Goal: Information Seeking & Learning: Check status

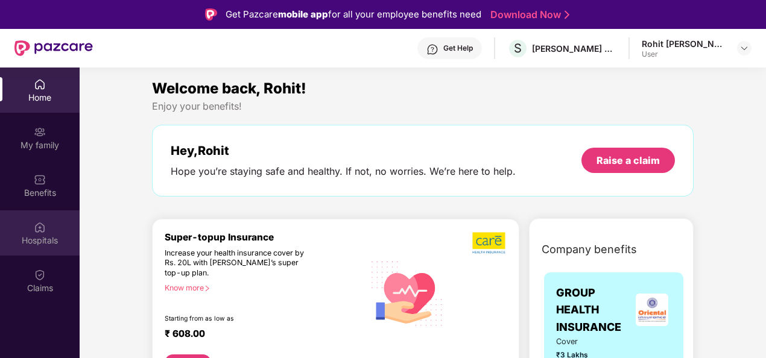
click at [40, 236] on div "Hospitals" at bounding box center [40, 241] width 80 height 12
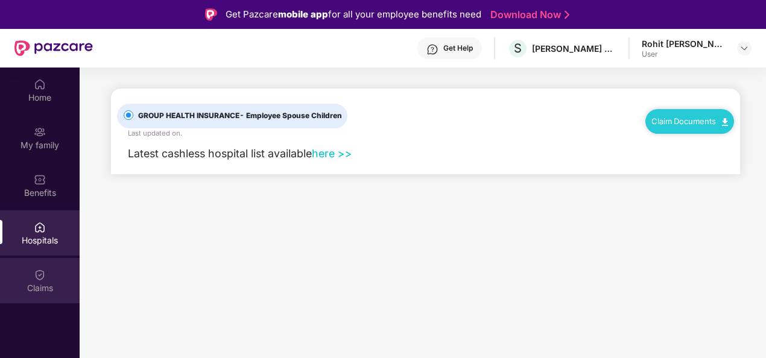
click at [36, 281] on img at bounding box center [40, 275] width 12 height 12
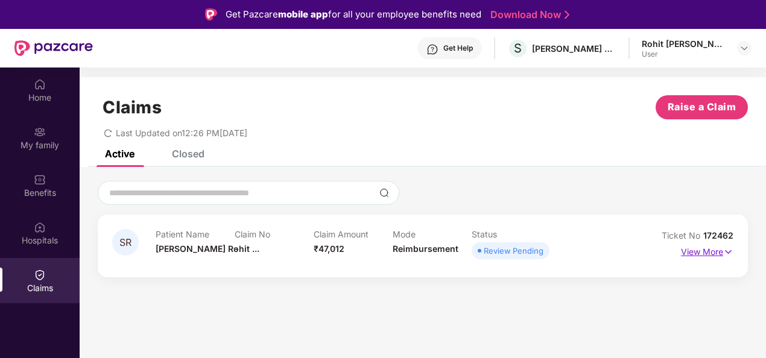
click at [692, 249] on p "View More" at bounding box center [707, 251] width 52 height 16
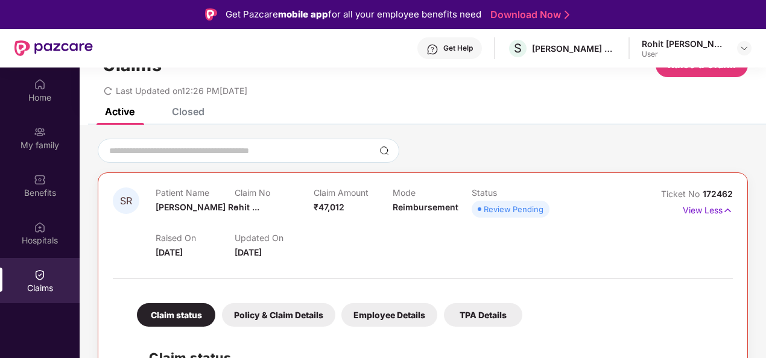
scroll to position [60, 0]
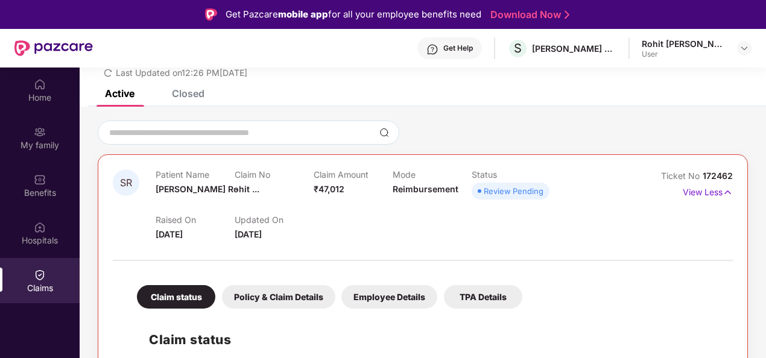
click at [129, 183] on span "SR" at bounding box center [126, 183] width 12 height 10
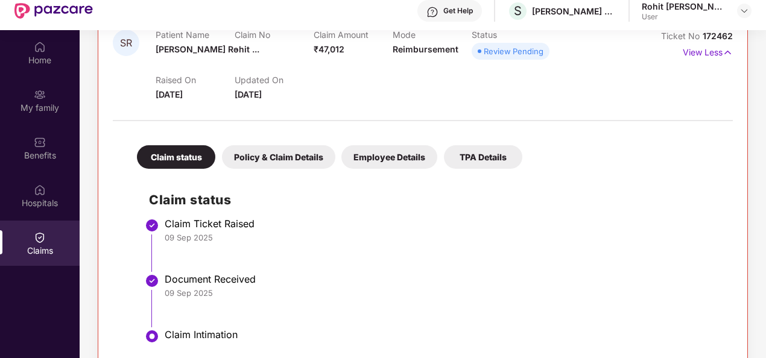
scroll to position [68, 0]
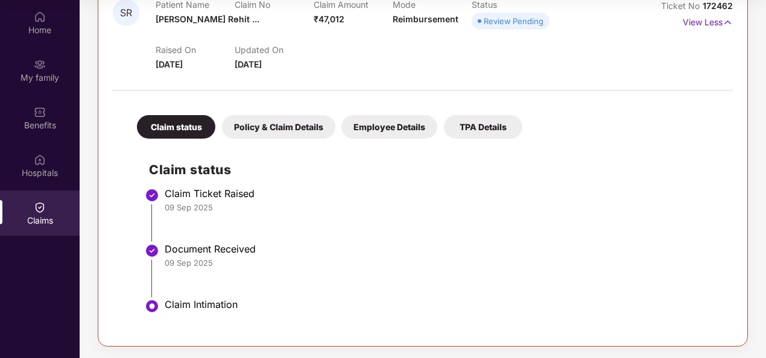
click at [283, 125] on div "Policy & Claim Details" at bounding box center [278, 127] width 113 height 24
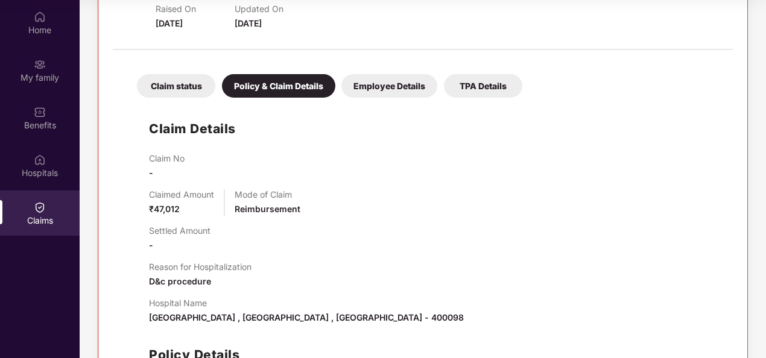
scroll to position [223, 0]
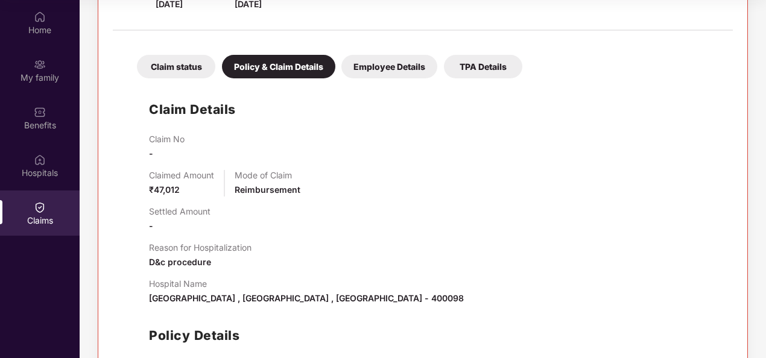
click at [391, 65] on div "Employee Details" at bounding box center [389, 67] width 96 height 24
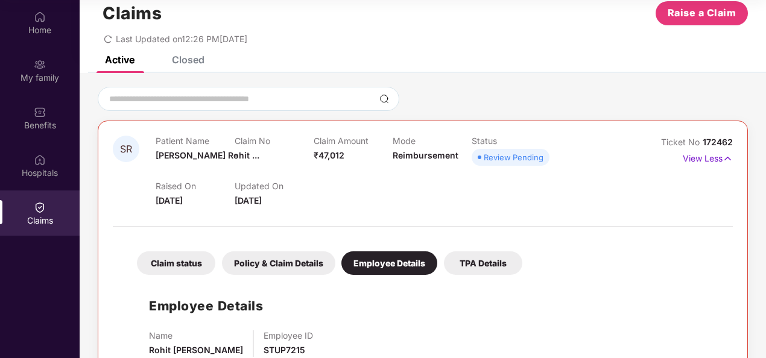
scroll to position [0, 0]
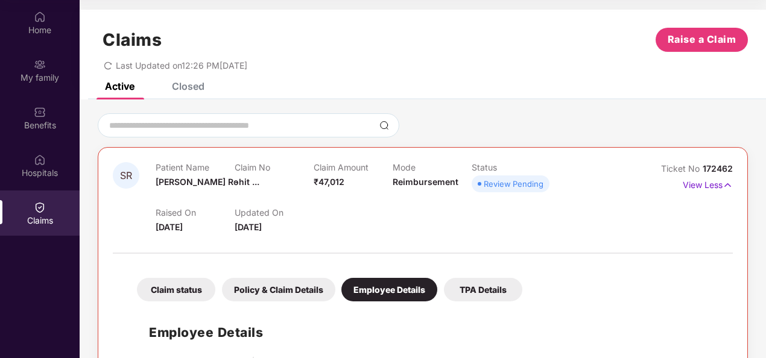
click at [186, 78] on div "Claims Raise a Claim Last Updated on 12:26 PM[DATE]" at bounding box center [423, 46] width 687 height 73
click at [187, 85] on div "Closed" at bounding box center [188, 86] width 33 height 12
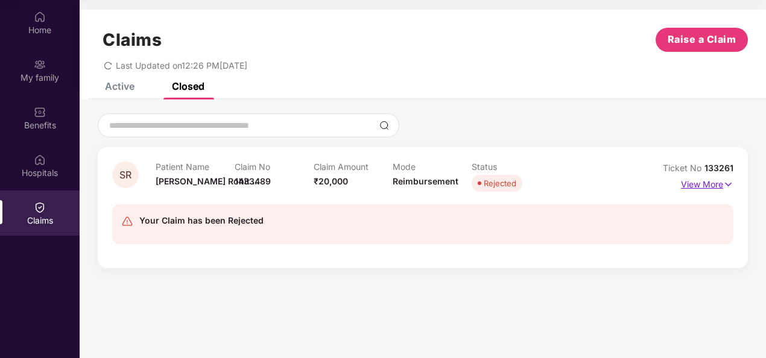
click at [716, 185] on p "View More" at bounding box center [707, 183] width 52 height 16
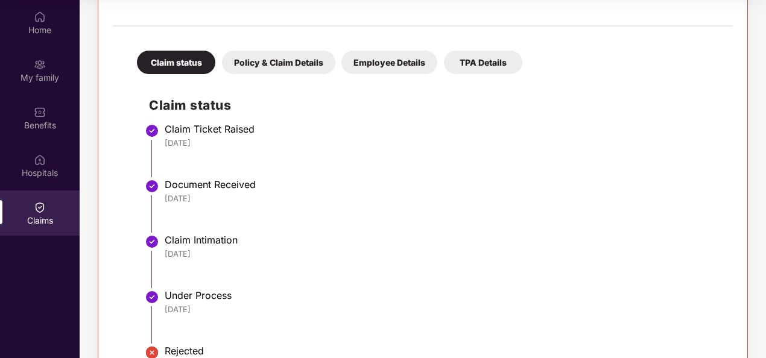
scroll to position [302, 0]
